Goal: Transaction & Acquisition: Purchase product/service

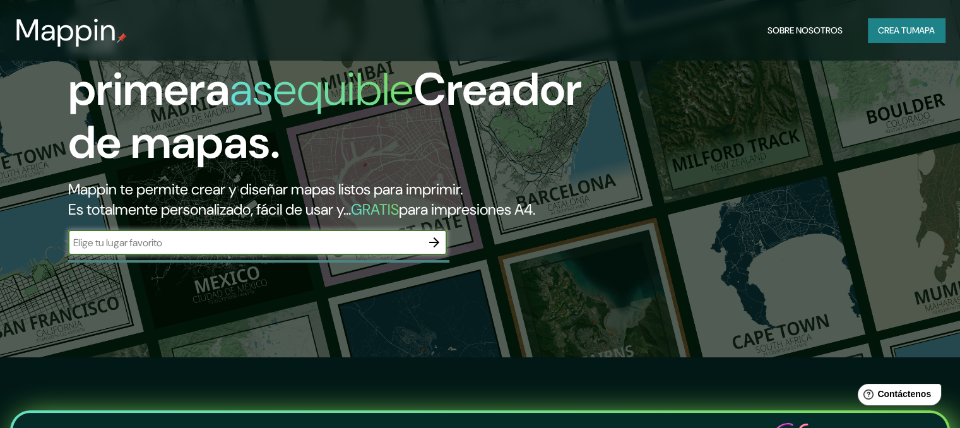
scroll to position [63, 0]
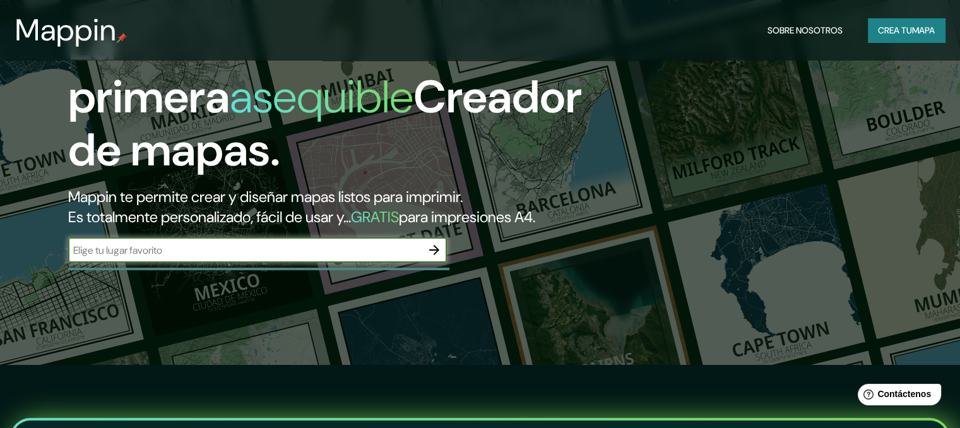
click at [301, 258] on input "text" at bounding box center [245, 250] width 354 height 15
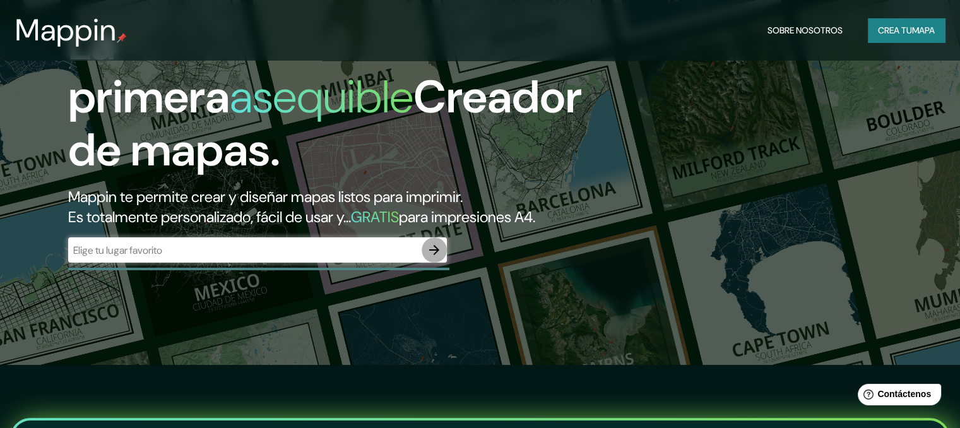
click at [436, 258] on icon "button" at bounding box center [434, 249] width 15 height 15
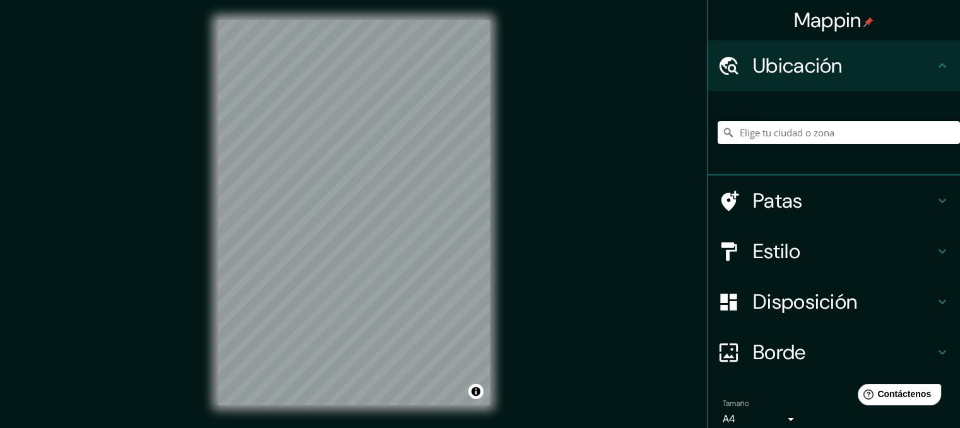
click at [755, 131] on input "Elige tu ciudad o zona" at bounding box center [839, 132] width 242 height 23
paste input "Hyuhyuam Hermitage"
type input "[GEOGRAPHIC_DATA], [US_STATE], [GEOGRAPHIC_DATA]"
click at [806, 129] on input "[GEOGRAPHIC_DATA], [US_STATE], [GEOGRAPHIC_DATA]" at bounding box center [839, 132] width 242 height 23
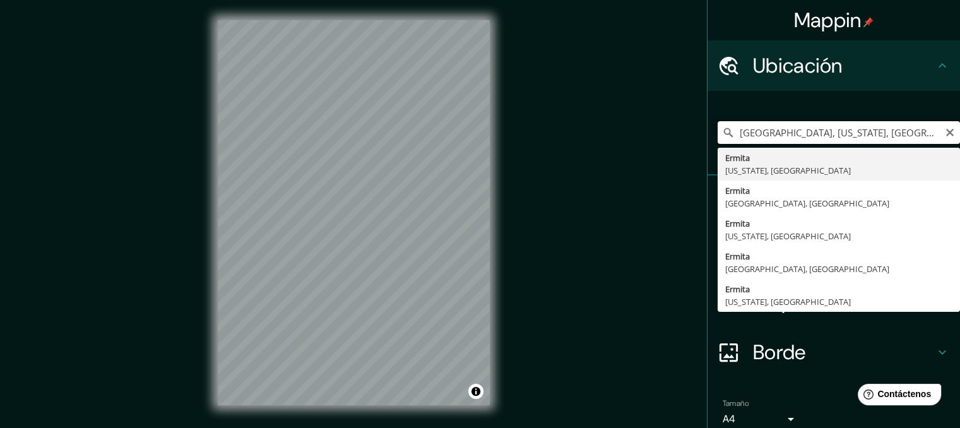
click at [945, 131] on input "[GEOGRAPHIC_DATA], [US_STATE], [GEOGRAPHIC_DATA]" at bounding box center [839, 132] width 242 height 23
click at [945, 133] on icon "Claro" at bounding box center [950, 133] width 10 height 10
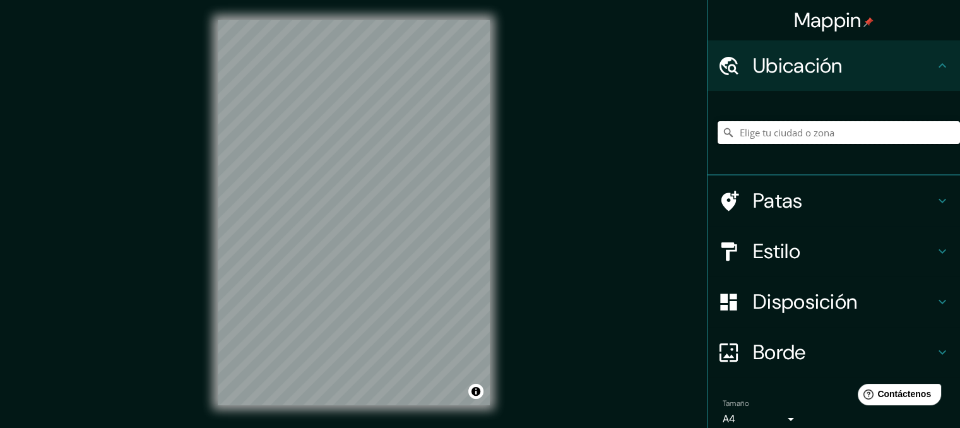
paste input "3-16 Gwangjin 2-[PERSON_NAME], [GEOGRAPHIC_DATA], [GEOGRAPHIC_DATA]-gun, [GEOGR…"
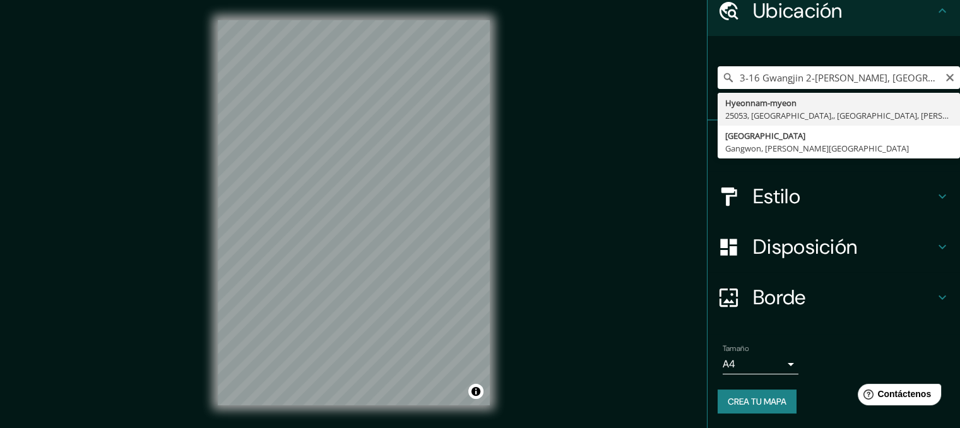
type input "Hyeonnam-myeon, 25053, [GEOGRAPHIC_DATA],, [GEOGRAPHIC_DATA], [PERSON_NAME][GEO…"
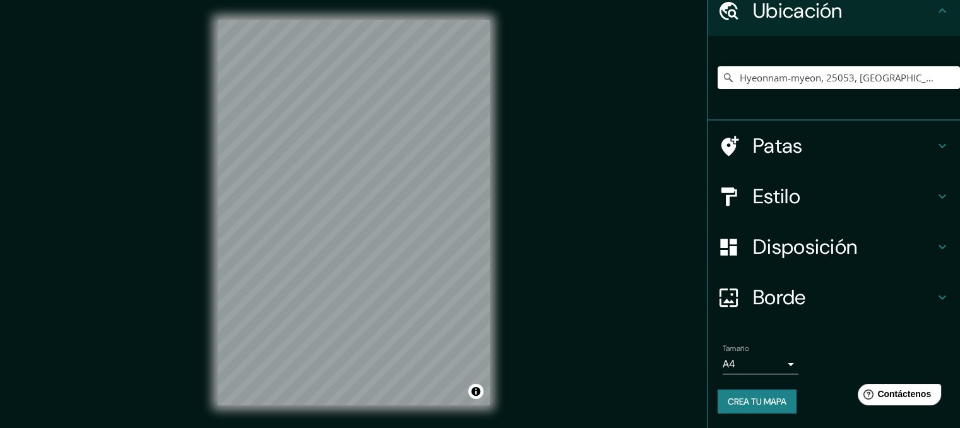
click at [935, 199] on icon at bounding box center [942, 196] width 15 height 15
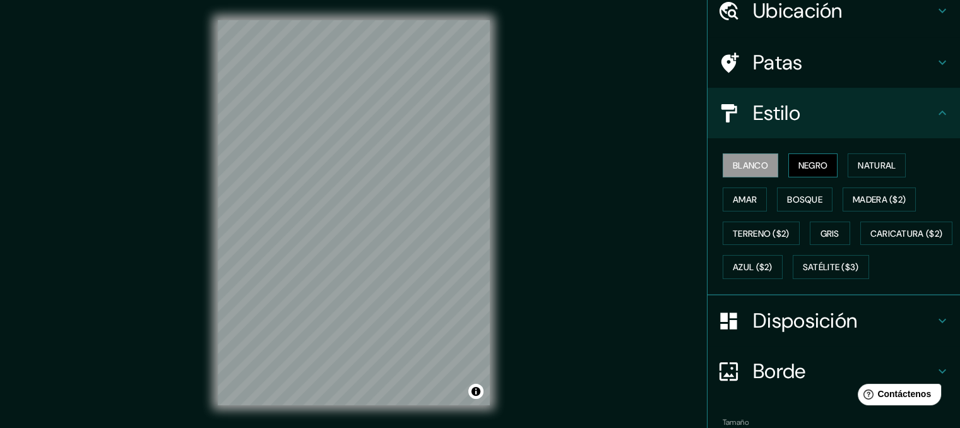
click at [806, 170] on font "Negro" at bounding box center [814, 165] width 30 height 11
click at [804, 196] on font "Bosque" at bounding box center [804, 199] width 35 height 11
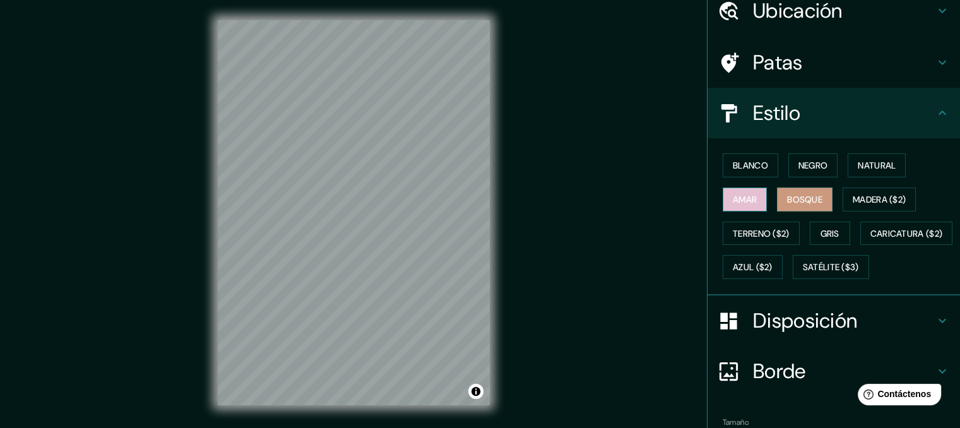
click at [743, 197] on font "Amar" at bounding box center [745, 199] width 24 height 11
click at [875, 179] on div "Blanco Negro Natural Amar Bosque Madera ($2) Terreno ($2) Gris Caricatura ($2) …" at bounding box center [839, 216] width 242 height 136
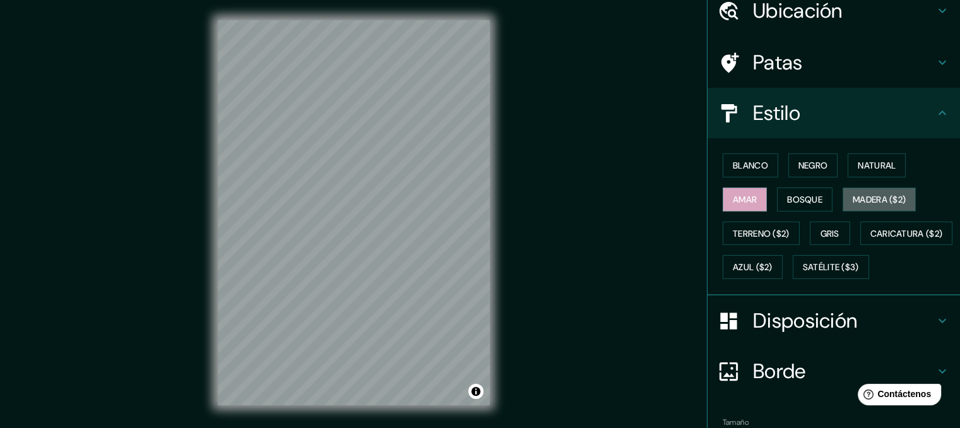
drag, startPoint x: 863, startPoint y: 199, endPoint x: 851, endPoint y: 212, distance: 17.5
click at [863, 200] on font "Madera ($2)" at bounding box center [879, 199] width 53 height 11
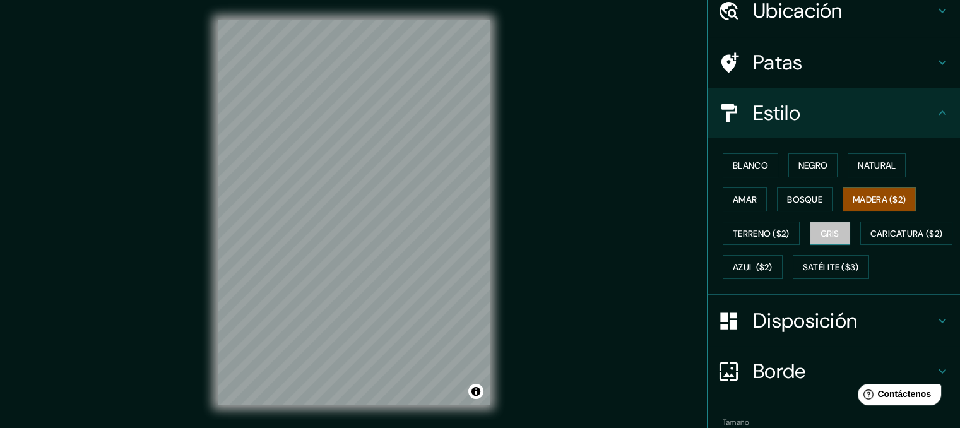
click at [824, 232] on font "Gris" at bounding box center [830, 233] width 19 height 11
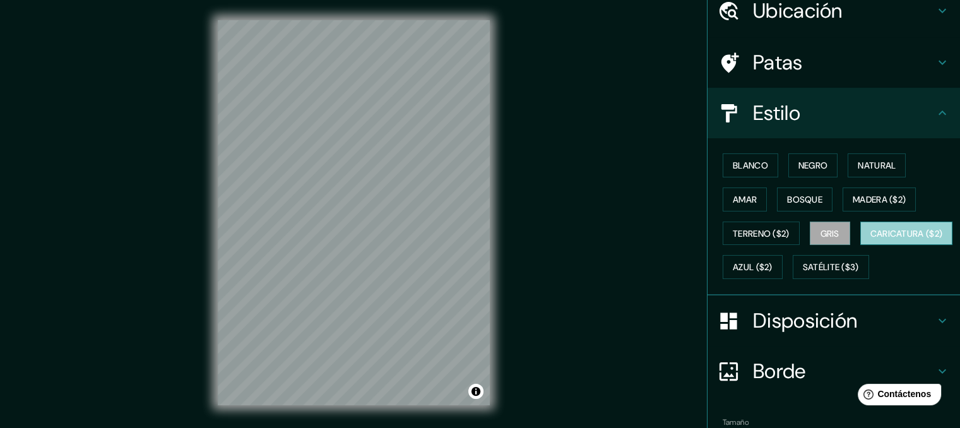
click at [871, 239] on font "Caricatura ($2)" at bounding box center [907, 233] width 73 height 11
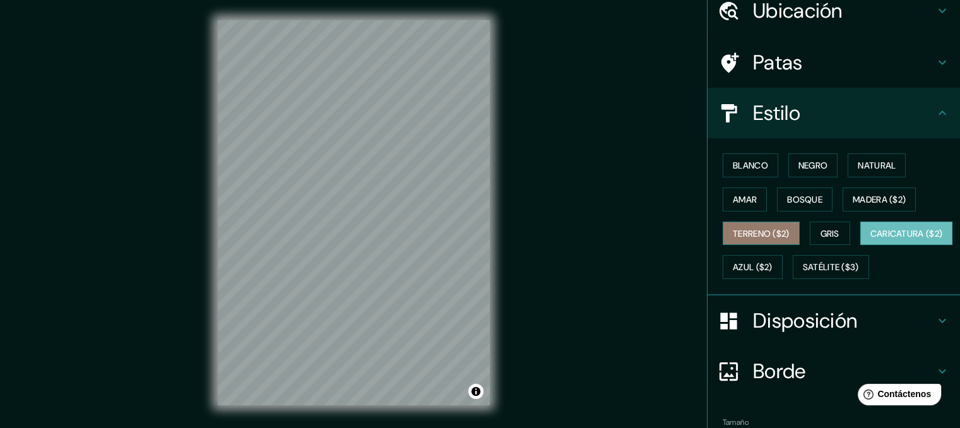
click at [763, 228] on font "Terreno ($2)" at bounding box center [761, 233] width 57 height 11
click at [818, 264] on div "Blanco Negro Natural Amar Bosque Madera ($2) Terreno ($2) Gris Caricatura ($2) …" at bounding box center [839, 216] width 242 height 136
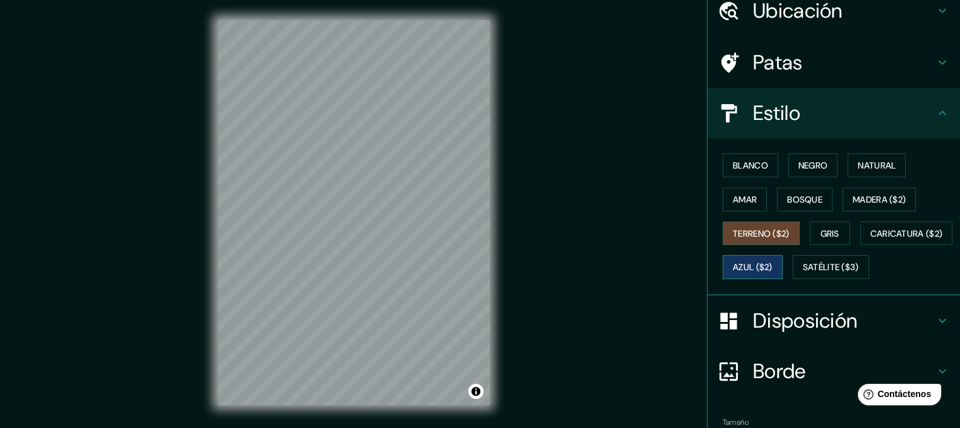
click at [773, 265] on font "Azul ($2)" at bounding box center [753, 267] width 40 height 11
click at [803, 273] on font "Satélite ($3)" at bounding box center [831, 267] width 56 height 11
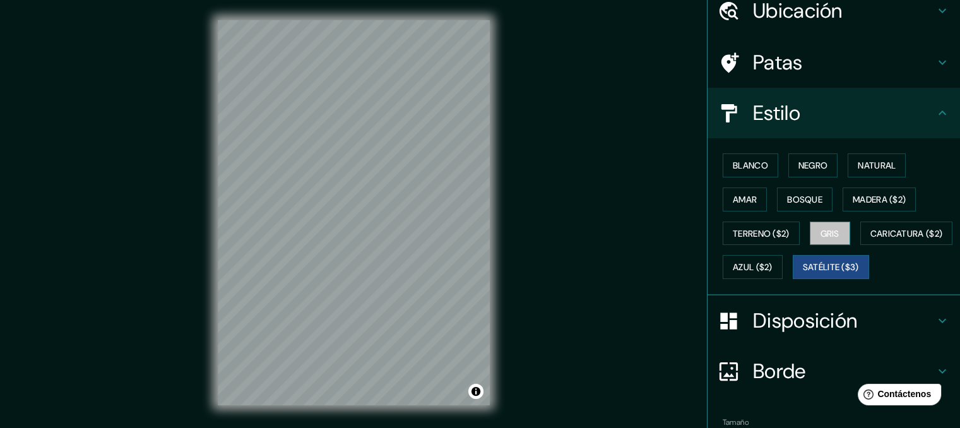
click at [824, 229] on font "Gris" at bounding box center [830, 233] width 19 height 11
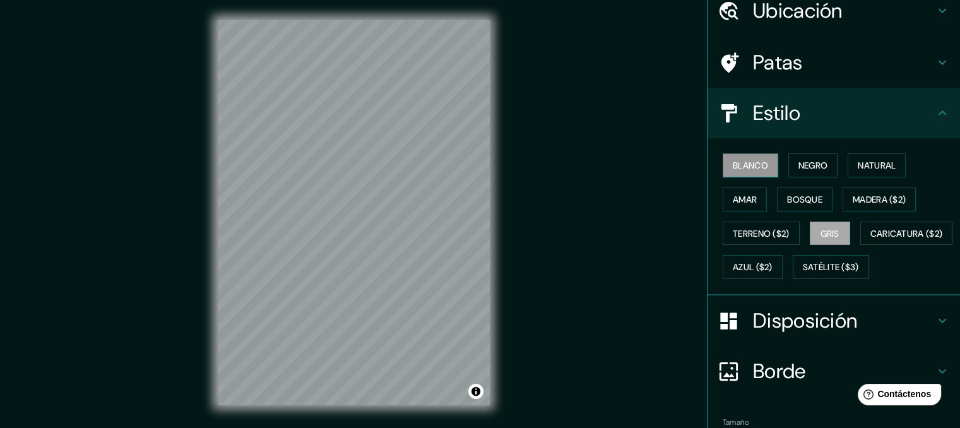
click at [751, 171] on font "Blanco" at bounding box center [750, 165] width 35 height 16
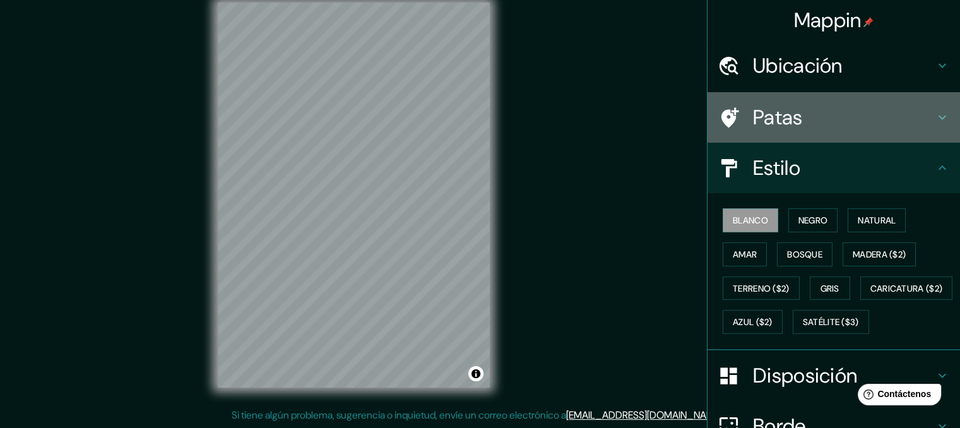
click at [902, 122] on h4 "Patas" at bounding box center [844, 117] width 182 height 25
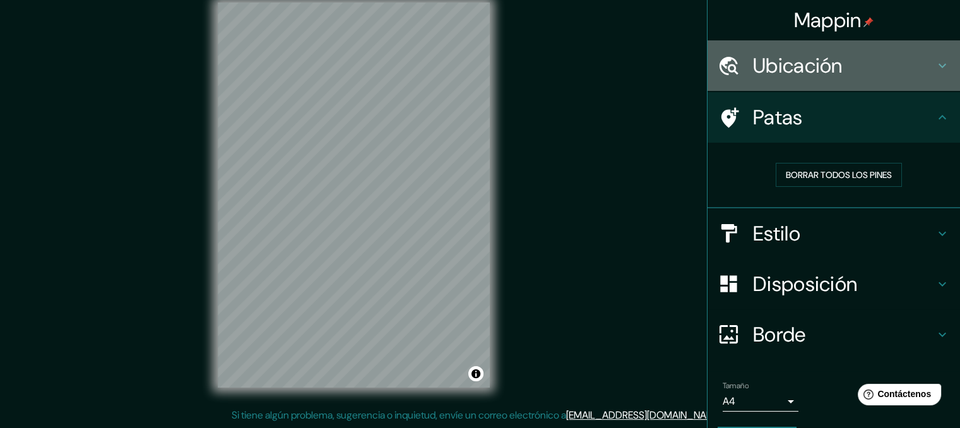
click at [849, 69] on h4 "Ubicación" at bounding box center [844, 65] width 182 height 25
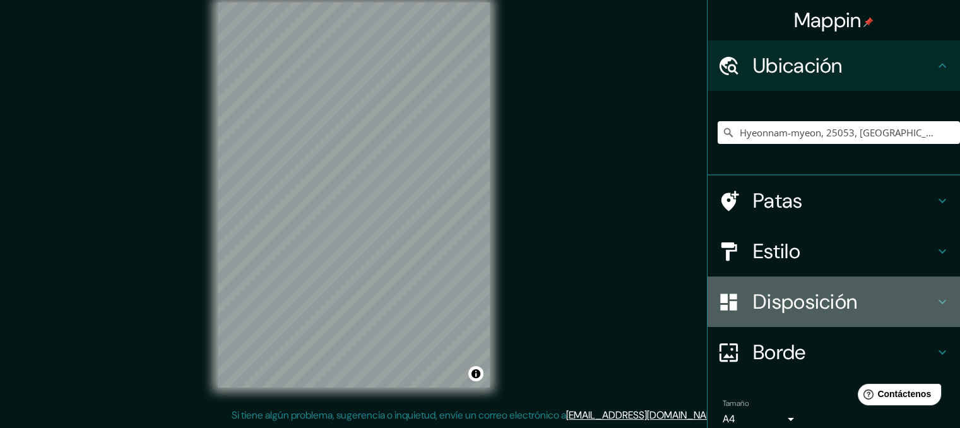
click at [768, 297] on font "Disposición" at bounding box center [805, 302] width 104 height 27
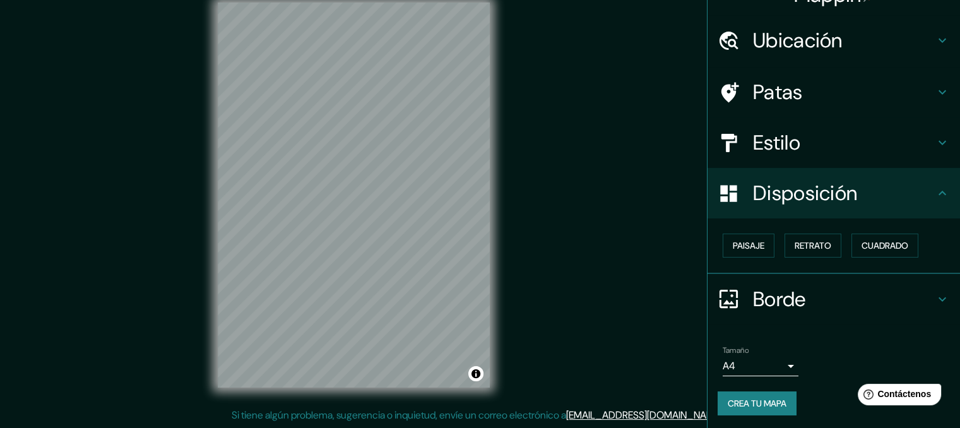
scroll to position [26, 0]
click at [746, 249] on font "Paisaje" at bounding box center [749, 244] width 32 height 11
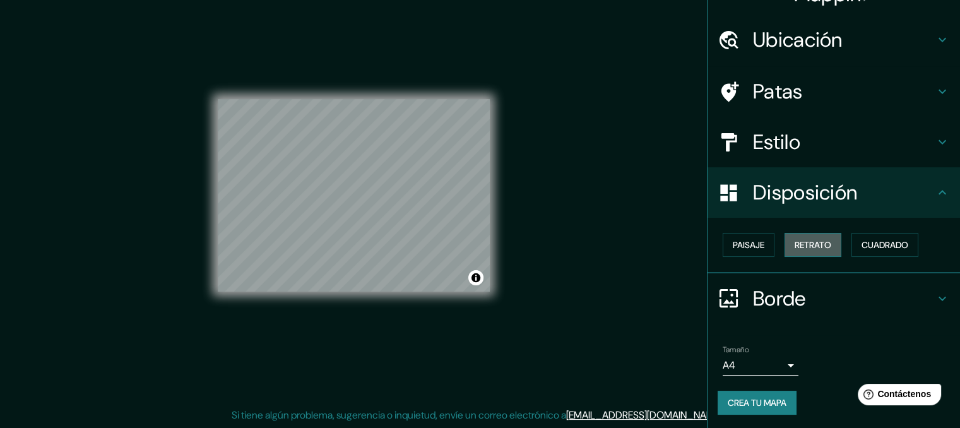
click at [813, 233] on button "Retrato" at bounding box center [813, 245] width 57 height 24
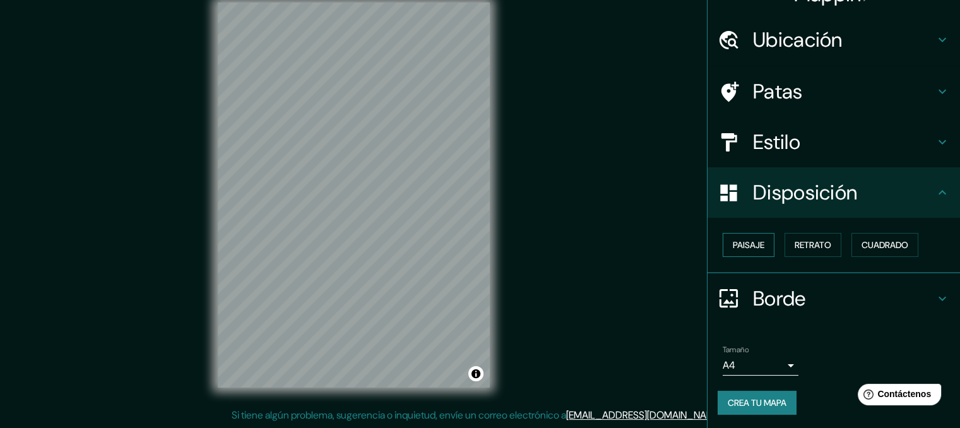
drag, startPoint x: 745, startPoint y: 244, endPoint x: 761, endPoint y: 244, distance: 15.8
click at [745, 244] on font "Paisaje" at bounding box center [749, 244] width 32 height 11
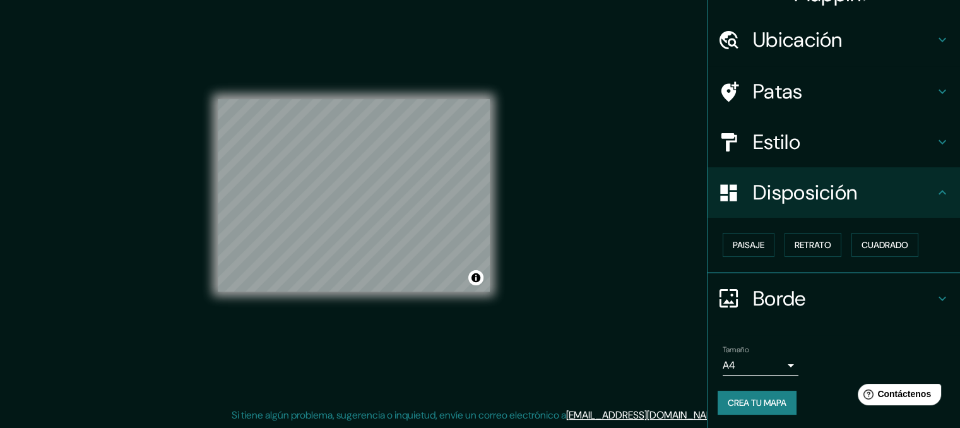
click at [830, 296] on h4 "Borde" at bounding box center [844, 298] width 182 height 25
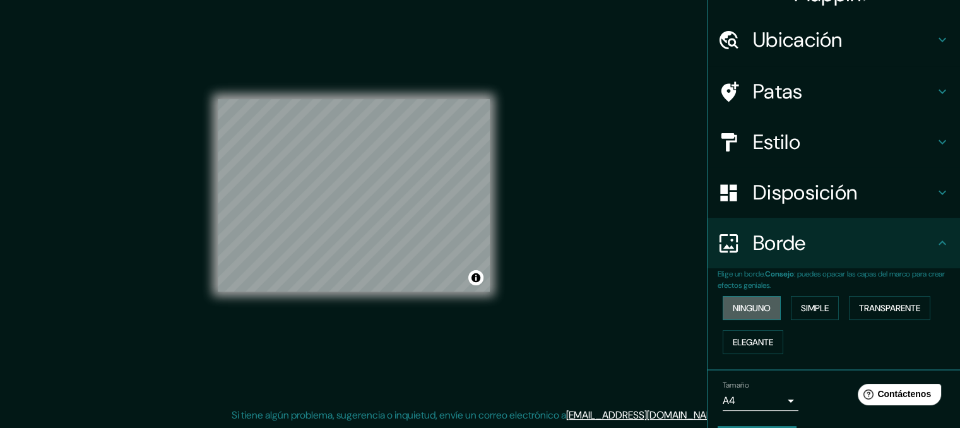
click at [748, 307] on font "Ninguno" at bounding box center [752, 307] width 38 height 11
click at [818, 306] on font "Simple" at bounding box center [815, 307] width 28 height 11
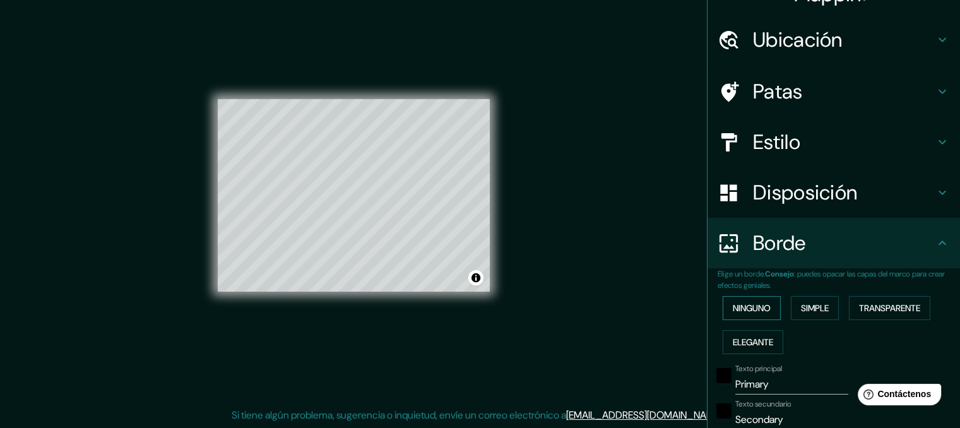
click at [750, 311] on font "Ninguno" at bounding box center [752, 307] width 38 height 11
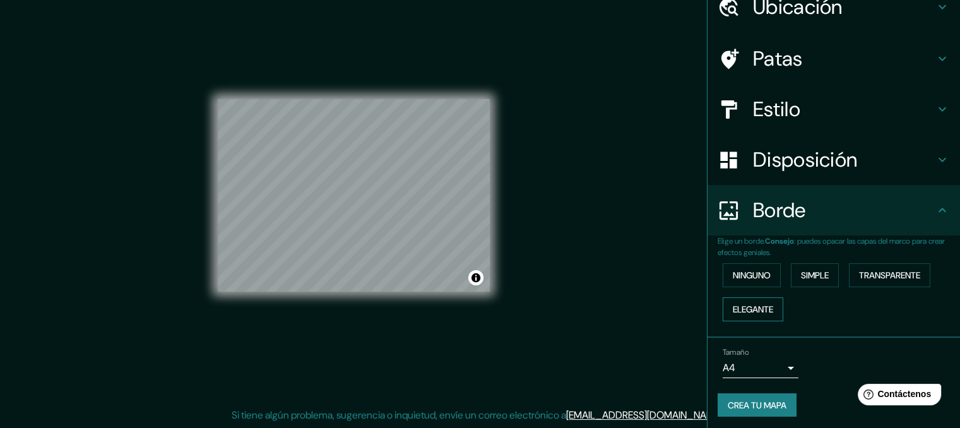
scroll to position [61, 0]
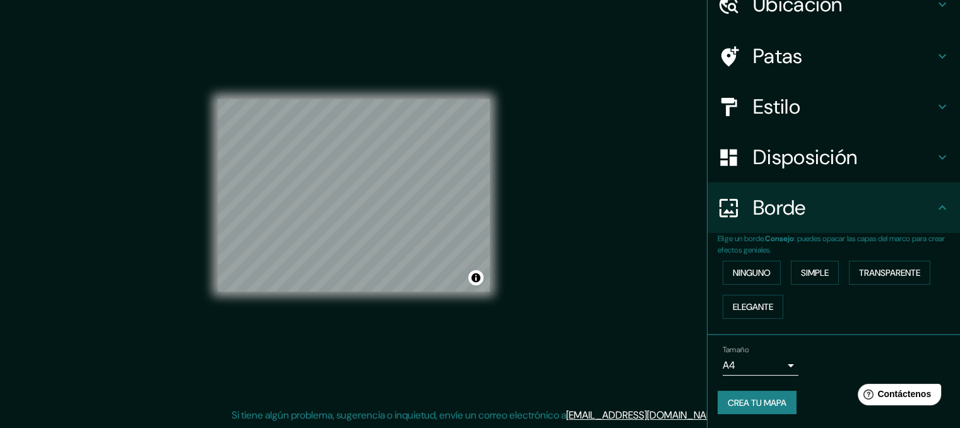
click at [417, 312] on div "© Mapbox © OpenStreetMap Improve this map" at bounding box center [354, 195] width 272 height 385
